Goal: Transaction & Acquisition: Subscribe to service/newsletter

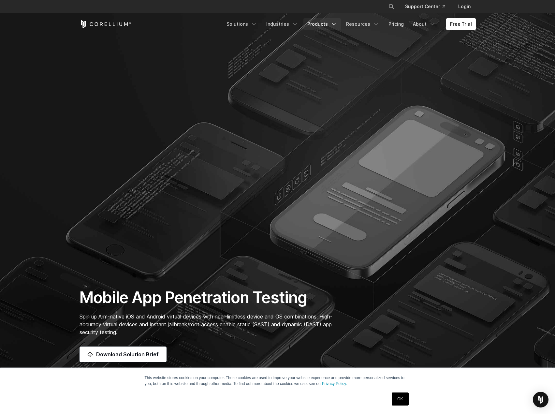
click at [325, 23] on link "Products" at bounding box center [321, 24] width 37 height 12
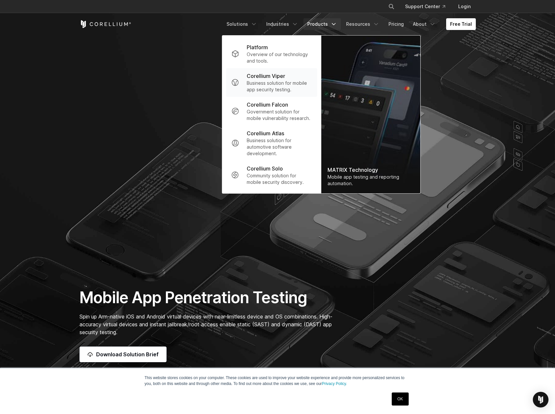
click at [283, 87] on p "Business solution for mobile app security testing." at bounding box center [279, 86] width 65 height 13
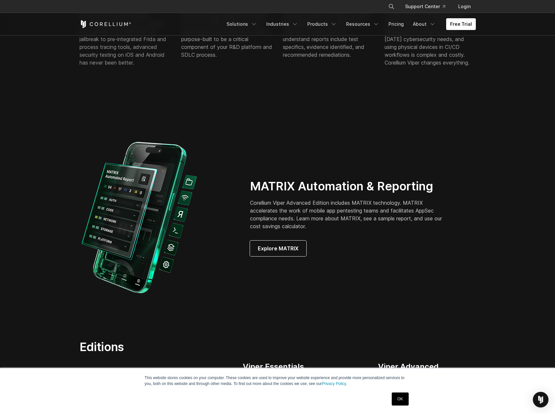
scroll to position [503, 0]
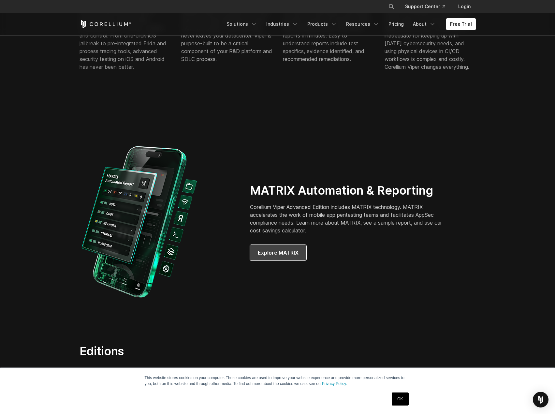
click at [287, 260] on link "Explore MATRIX" at bounding box center [278, 253] width 56 height 16
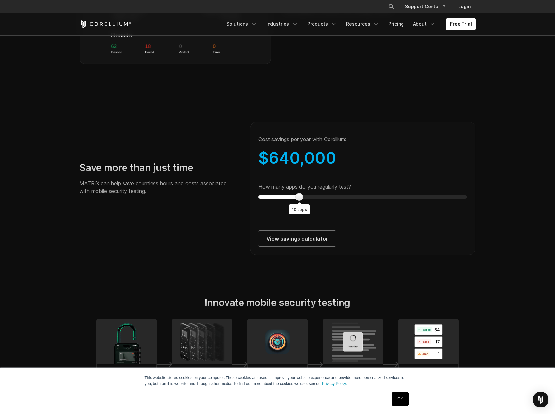
scroll to position [1114, 0]
click at [219, 195] on div "Save more than just time MATRIX can help save countless hours and costs associa…" at bounding box center [277, 181] width 409 height 148
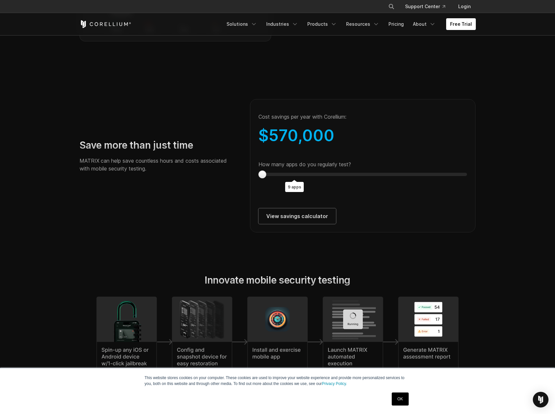
scroll to position [1136, 0]
click at [261, 179] on div at bounding box center [262, 175] width 8 height 8
type input "*"
click at [274, 179] on div at bounding box center [275, 175] width 8 height 8
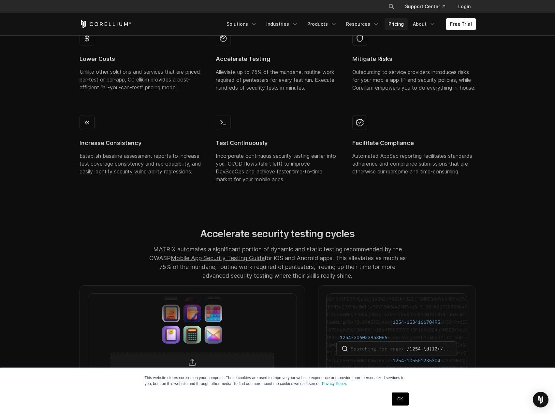
scroll to position [333, 0]
click at [406, 26] on link "Pricing" at bounding box center [396, 24] width 23 height 12
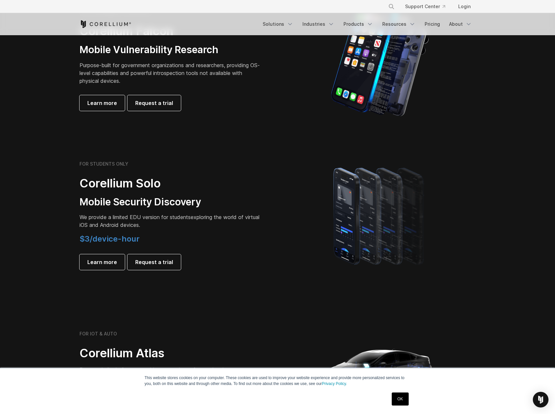
scroll to position [342, 0]
click at [122, 260] on link "Learn more" at bounding box center [102, 262] width 45 height 16
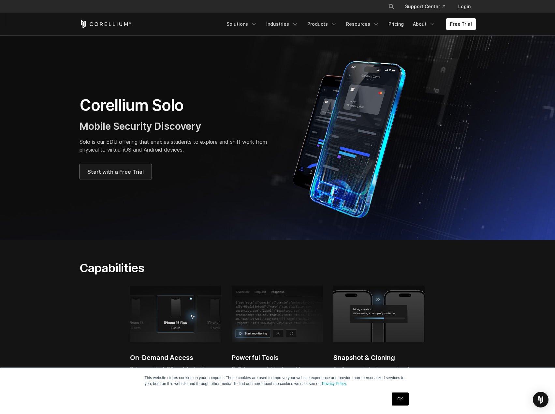
click at [118, 178] on link "Start with a Free Trial" at bounding box center [116, 172] width 72 height 16
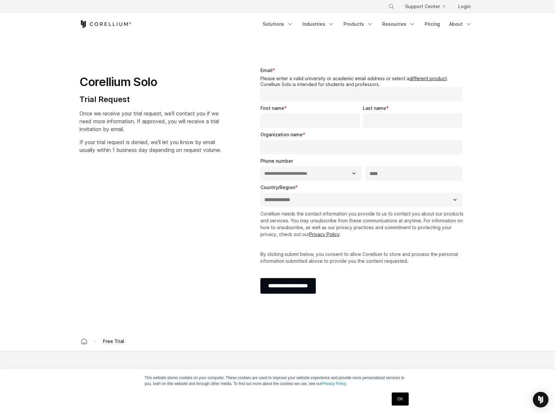
select select "**"
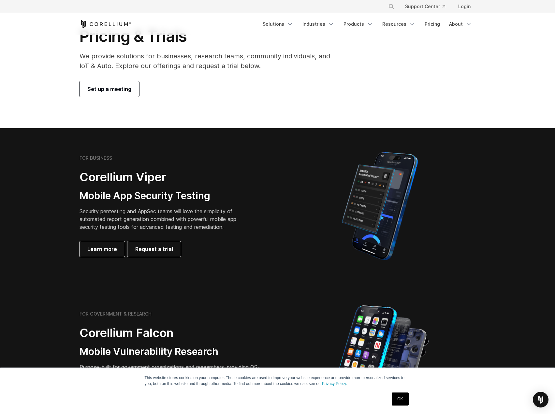
scroll to position [40, 0]
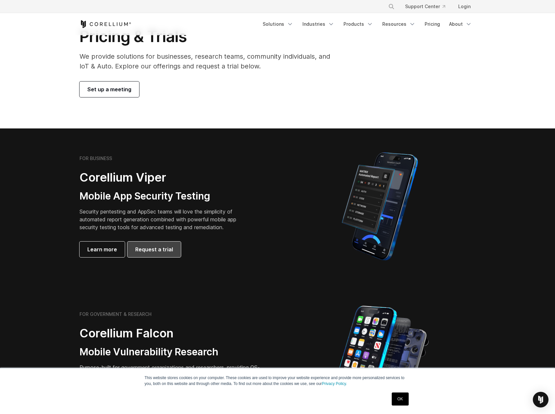
click at [166, 248] on span "Request a trial" at bounding box center [154, 249] width 38 height 8
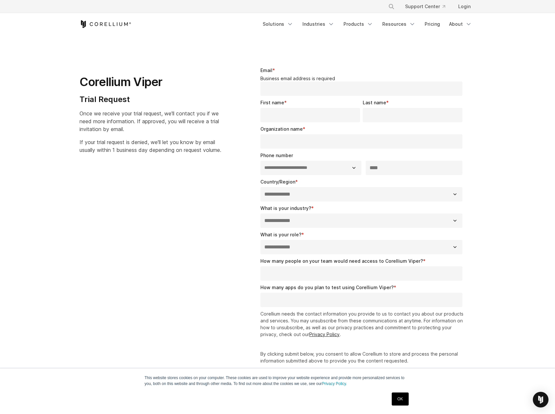
select select "**"
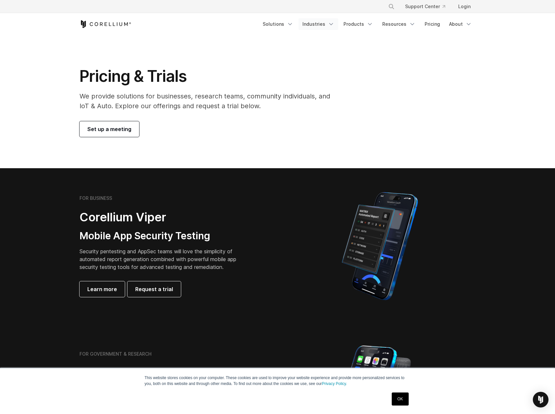
click at [330, 26] on link "Industries" at bounding box center [319, 24] width 40 height 12
